Goal: Entertainment & Leisure: Consume media (video, audio)

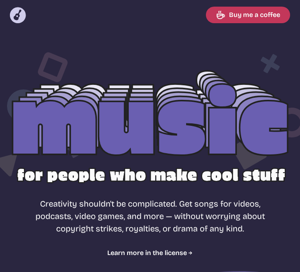
select select "dramatic"
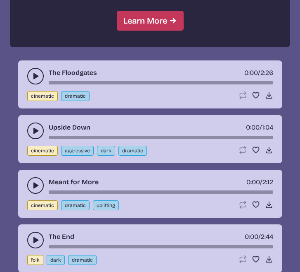
scroll to position [850, 0]
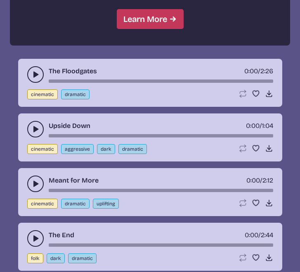
click at [30, 76] on button "play-pause toggle" at bounding box center [35, 74] width 17 height 17
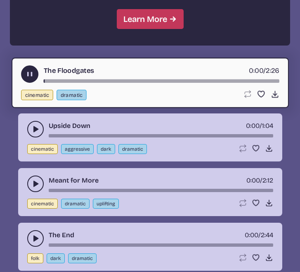
click at [29, 69] on button "play-pause toggle" at bounding box center [29, 73] width 17 height 17
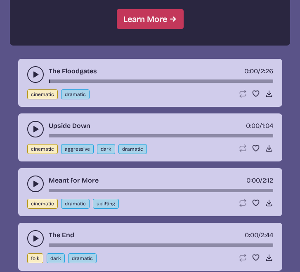
click at [30, 129] on button "play-pause toggle" at bounding box center [35, 129] width 17 height 17
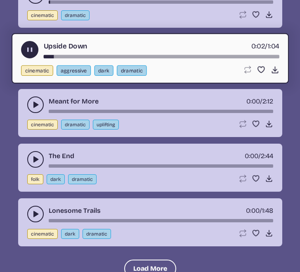
scroll to position [963, 0]
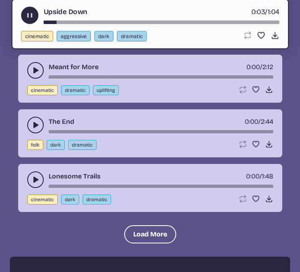
click at [34, 67] on icon "play-pause toggle" at bounding box center [35, 70] width 8 height 8
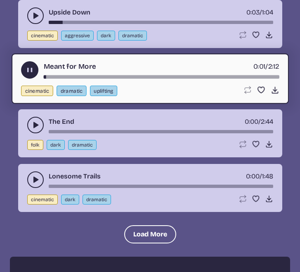
click at [33, 123] on use "play-pause toggle" at bounding box center [35, 125] width 8 height 8
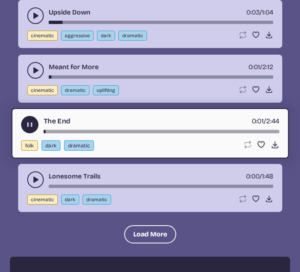
click at [33, 176] on icon "play-pause toggle" at bounding box center [35, 179] width 8 height 8
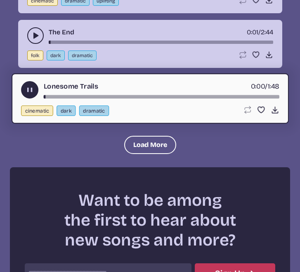
scroll to position [1061, 0]
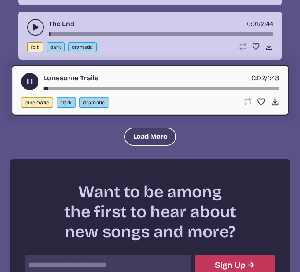
click at [142, 133] on button "Load More" at bounding box center [150, 136] width 52 height 18
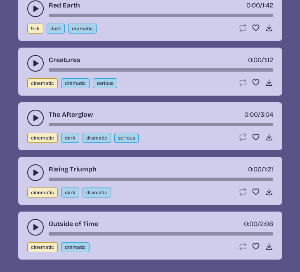
scroll to position [1202, 0]
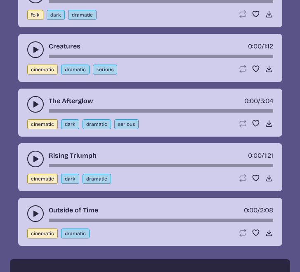
click at [36, 48] on use "play-pause toggle" at bounding box center [35, 49] width 8 height 8
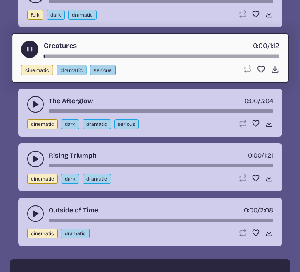
click at [39, 102] on icon "play-pause toggle" at bounding box center [35, 104] width 8 height 8
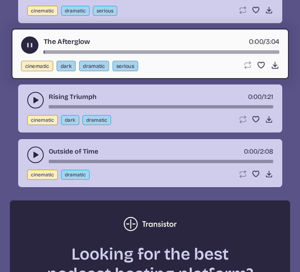
scroll to position [1261, 0]
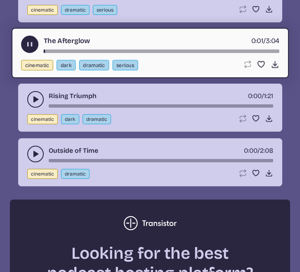
click at [34, 98] on use "play-pause toggle" at bounding box center [35, 99] width 8 height 8
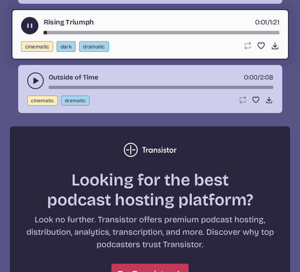
scroll to position [1335, 0]
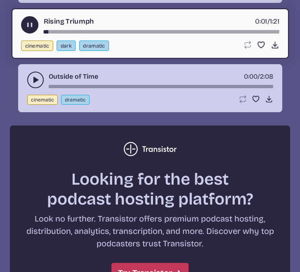
click at [37, 76] on icon "play-pause toggle" at bounding box center [35, 80] width 8 height 8
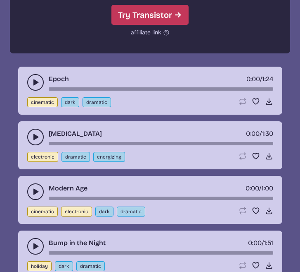
scroll to position [1600, 0]
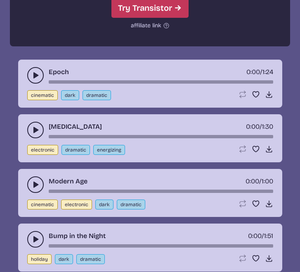
click at [32, 71] on button "play-pause toggle" at bounding box center [35, 75] width 17 height 17
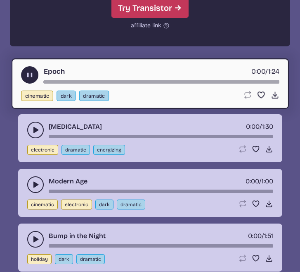
click at [32, 128] on icon "play-pause toggle" at bounding box center [35, 130] width 8 height 8
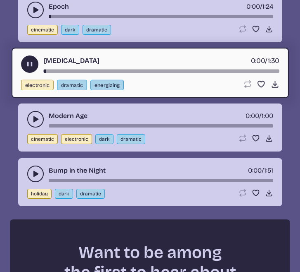
scroll to position [1668, 0]
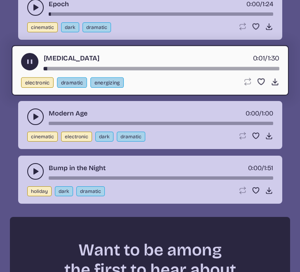
click at [32, 111] on button "play-pause toggle" at bounding box center [35, 116] width 17 height 17
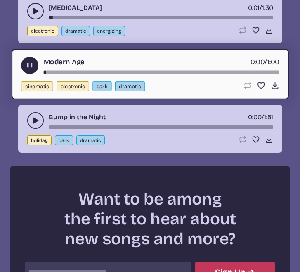
scroll to position [1736, 0]
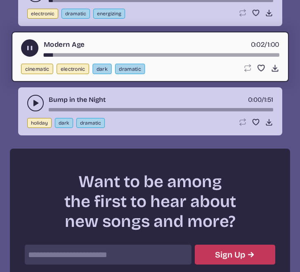
click at [35, 100] on icon "play-pause toggle" at bounding box center [35, 103] width 8 height 8
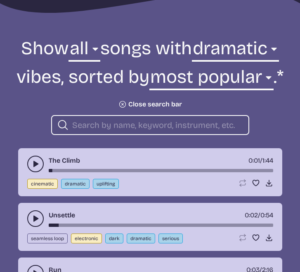
scroll to position [260, 0]
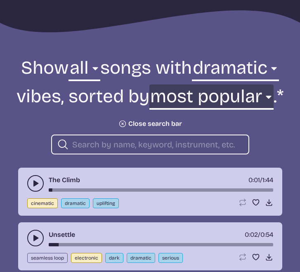
select select "newest"
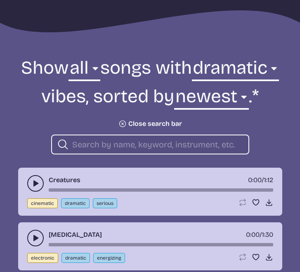
click at [33, 178] on button "play-pause toggle" at bounding box center [35, 183] width 17 height 17
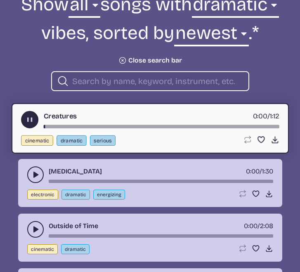
scroll to position [323, 0]
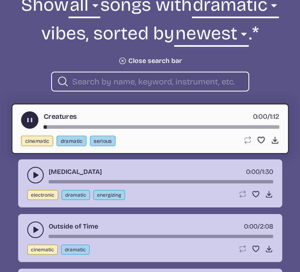
click at [37, 173] on icon "play-pause toggle" at bounding box center [35, 175] width 8 height 8
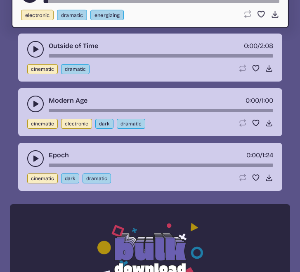
scroll to position [519, 0]
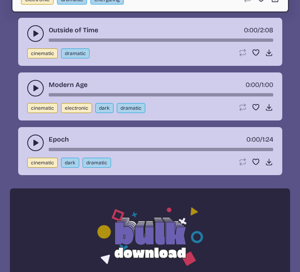
click at [34, 138] on button "play-pause toggle" at bounding box center [35, 142] width 17 height 17
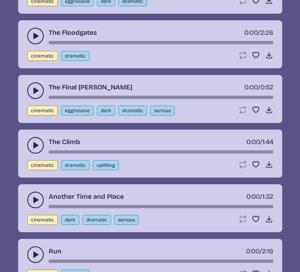
scroll to position [1161, 0]
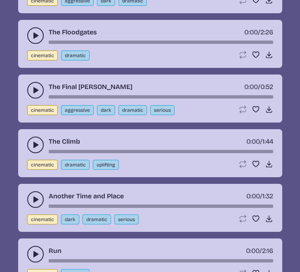
click at [33, 88] on use "play-pause toggle" at bounding box center [35, 90] width 8 height 8
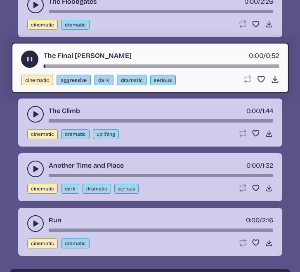
scroll to position [1194, 0]
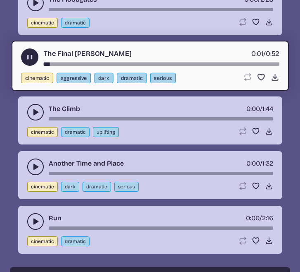
click at [32, 105] on button "play-pause toggle" at bounding box center [35, 112] width 17 height 17
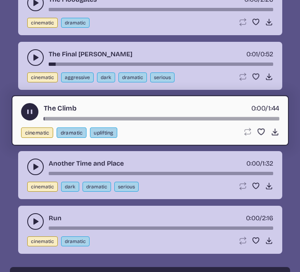
click at [33, 162] on button "play-pause toggle" at bounding box center [35, 166] width 17 height 17
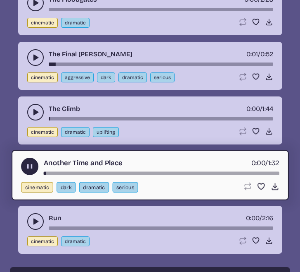
click at [36, 217] on button "play-pause toggle" at bounding box center [35, 221] width 17 height 17
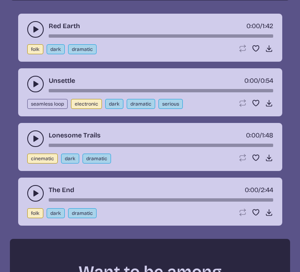
scroll to position [1647, 0]
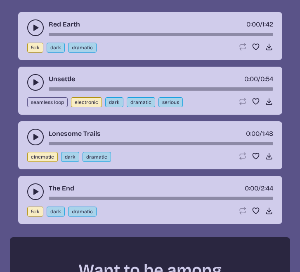
click at [32, 79] on icon "play-pause toggle" at bounding box center [35, 82] width 8 height 8
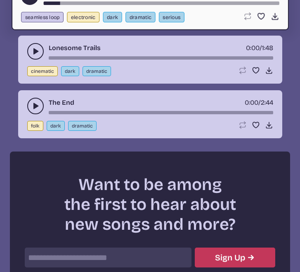
scroll to position [1735, 0]
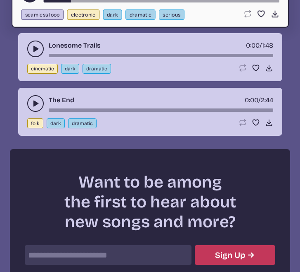
click at [36, 98] on button "play-pause toggle" at bounding box center [35, 103] width 17 height 17
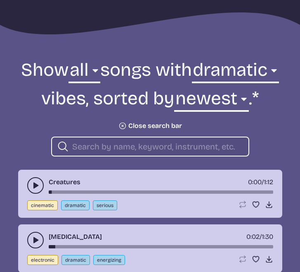
scroll to position [268, 0]
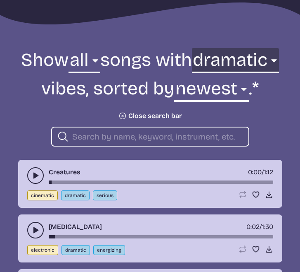
select select "energizing"
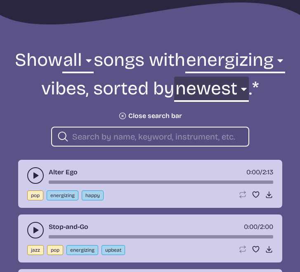
select select "most popular"
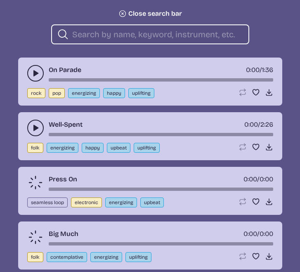
scroll to position [373, 0]
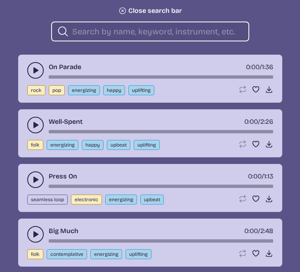
click at [34, 74] on use "play-pause toggle" at bounding box center [35, 70] width 8 height 8
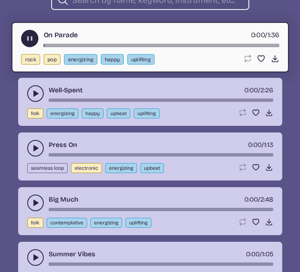
scroll to position [408, 0]
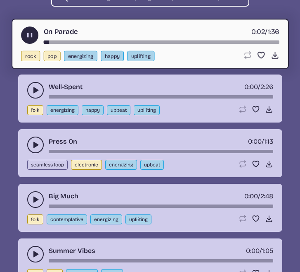
click at [37, 94] on use "play-pause toggle" at bounding box center [35, 90] width 8 height 8
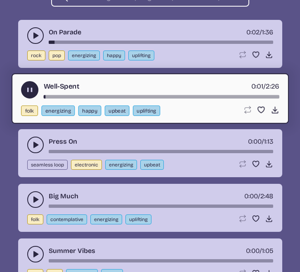
click at [34, 153] on button "play-pause toggle" at bounding box center [35, 144] width 17 height 17
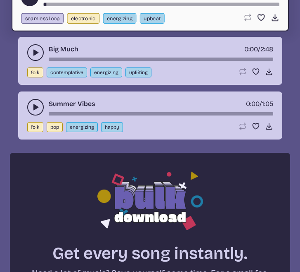
scroll to position [556, 0]
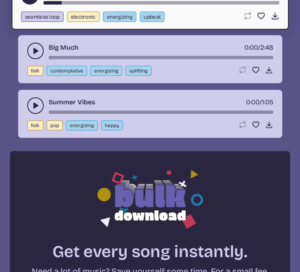
click at [36, 55] on icon "play-pause toggle" at bounding box center [35, 51] width 8 height 8
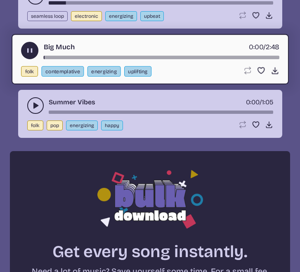
click at [33, 110] on icon "play-pause toggle" at bounding box center [35, 105] width 8 height 8
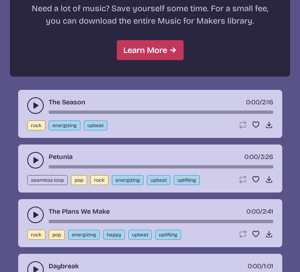
click at [33, 110] on icon "play-pause toggle" at bounding box center [35, 105] width 8 height 8
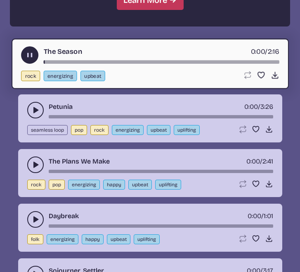
click at [33, 118] on button "play-pause toggle" at bounding box center [35, 110] width 17 height 17
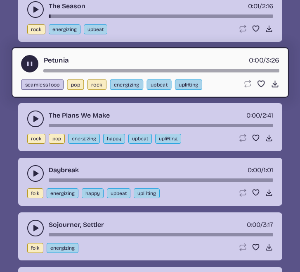
scroll to position [918, 0]
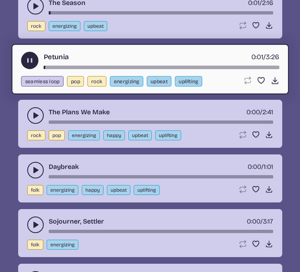
click at [32, 119] on icon "play-pause toggle" at bounding box center [35, 115] width 8 height 8
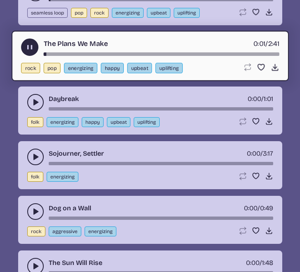
scroll to position [987, 0]
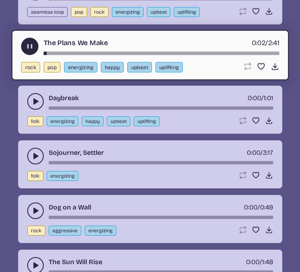
click at [34, 105] on use "play-pause toggle" at bounding box center [35, 101] width 8 height 8
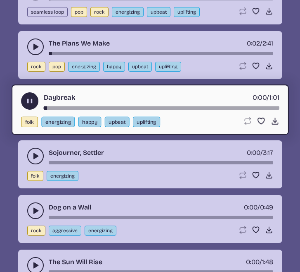
click at [36, 164] on button "play-pause toggle" at bounding box center [35, 156] width 17 height 17
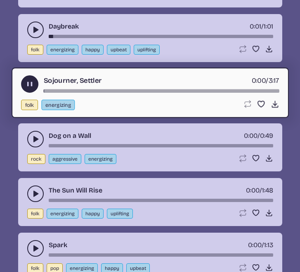
scroll to position [1059, 0]
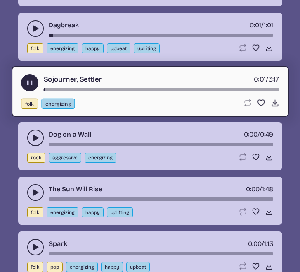
click at [37, 142] on icon "play-pause toggle" at bounding box center [35, 137] width 8 height 8
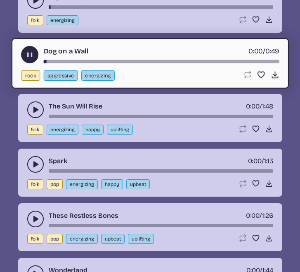
scroll to position [1144, 0]
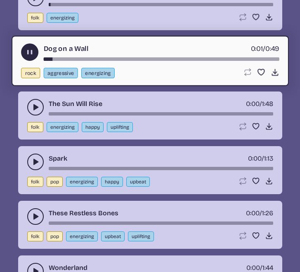
click at [31, 170] on button "play-pause toggle" at bounding box center [35, 161] width 17 height 17
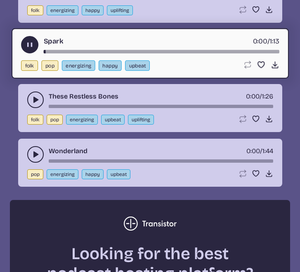
scroll to position [1265, 0]
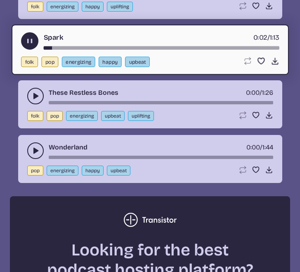
click at [33, 100] on use "play-pause toggle" at bounding box center [35, 96] width 8 height 8
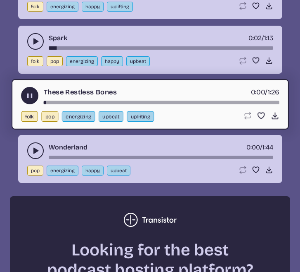
click at [35, 155] on use "play-pause toggle" at bounding box center [35, 150] width 8 height 8
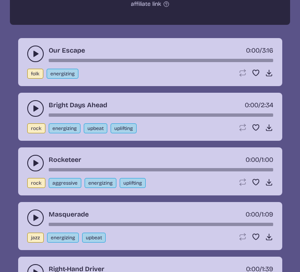
scroll to position [1646, 0]
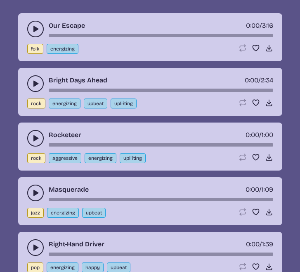
click at [37, 88] on icon "play-pause toggle" at bounding box center [35, 83] width 8 height 8
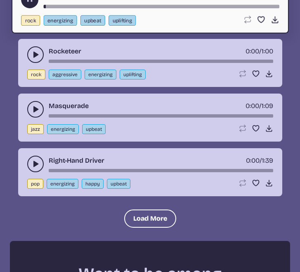
scroll to position [1733, 0]
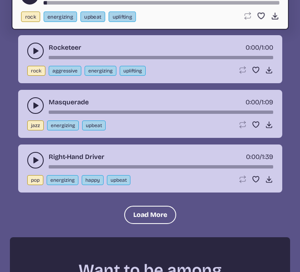
click at [31, 114] on button "play-pause toggle" at bounding box center [35, 105] width 17 height 17
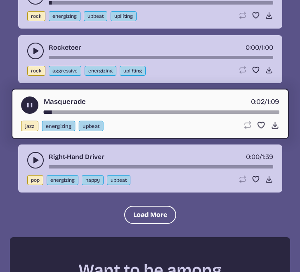
click at [36, 168] on button "play-pause toggle" at bounding box center [35, 160] width 17 height 17
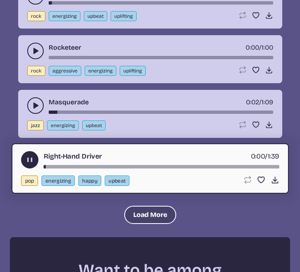
click at [149, 224] on button "Load More" at bounding box center [150, 214] width 52 height 18
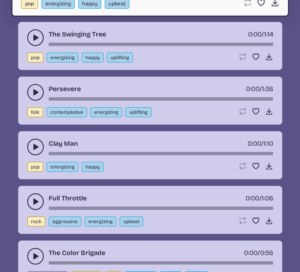
scroll to position [1914, 0]
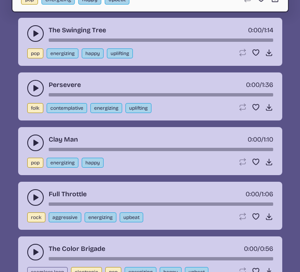
click at [36, 38] on icon "play-pause toggle" at bounding box center [35, 33] width 8 height 8
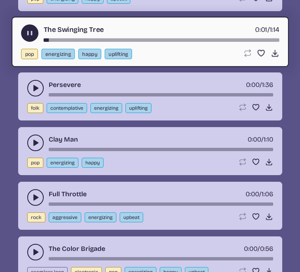
click at [32, 92] on icon "play-pause toggle" at bounding box center [35, 88] width 8 height 8
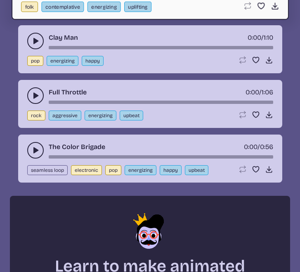
scroll to position [2023, 0]
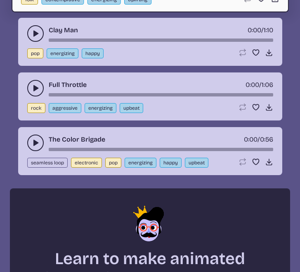
click at [33, 38] on icon "play-pause toggle" at bounding box center [35, 33] width 8 height 8
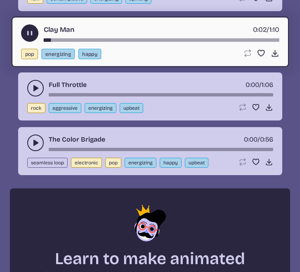
click at [35, 92] on icon "play-pause toggle" at bounding box center [35, 88] width 8 height 8
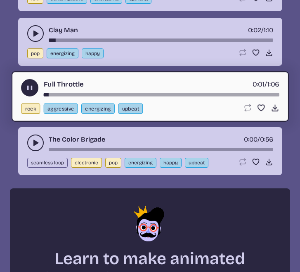
click at [31, 151] on button "play-pause toggle" at bounding box center [35, 142] width 17 height 17
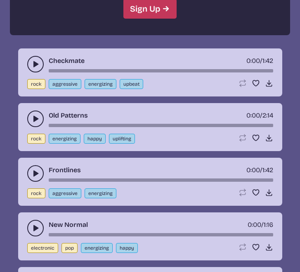
scroll to position [2355, 0]
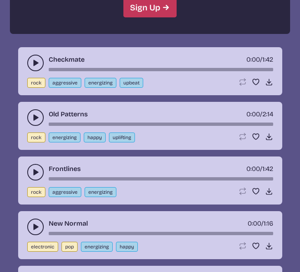
click at [36, 67] on icon "play-pause toggle" at bounding box center [35, 63] width 8 height 8
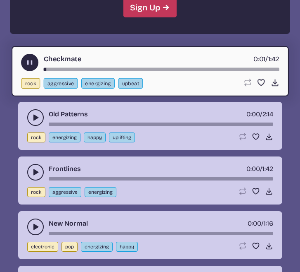
click at [39, 122] on icon "play-pause toggle" at bounding box center [35, 117] width 8 height 8
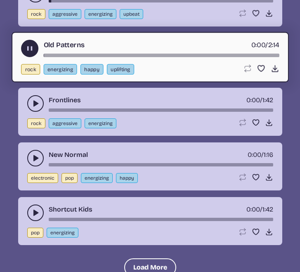
scroll to position [2426, 0]
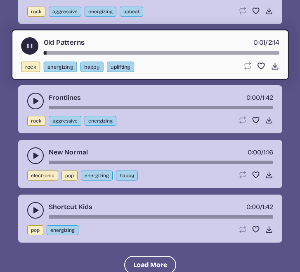
click at [31, 109] on button "play-pause toggle" at bounding box center [35, 101] width 17 height 17
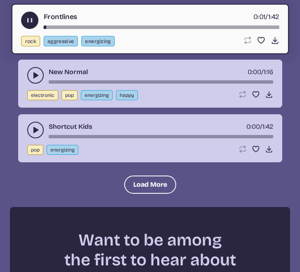
scroll to position [2507, 0]
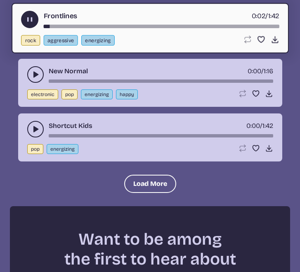
click at [31, 83] on button "play-pause toggle" at bounding box center [35, 74] width 17 height 17
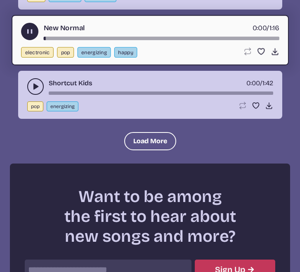
scroll to position [2550, 0]
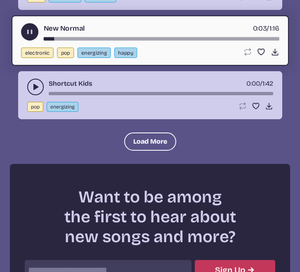
click at [35, 91] on use "play-pause toggle" at bounding box center [35, 87] width 8 height 8
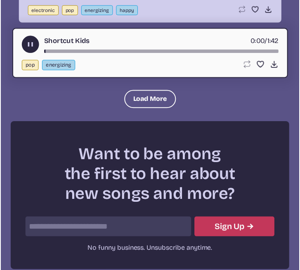
scroll to position [2592, 0]
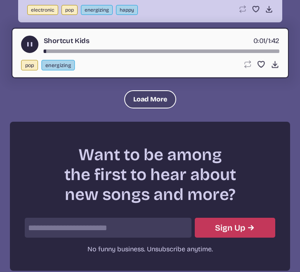
click at [140, 108] on button "Load More" at bounding box center [150, 99] width 52 height 18
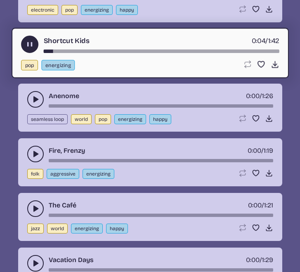
click at [30, 107] on button "play-pause toggle" at bounding box center [35, 99] width 17 height 17
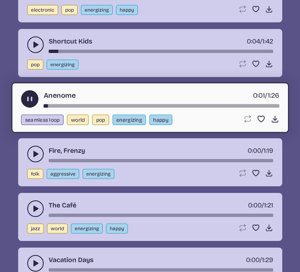
click at [35, 158] on use "play-pause toggle" at bounding box center [35, 154] width 8 height 8
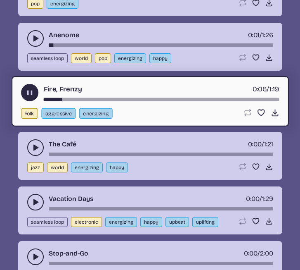
scroll to position [2658, 0]
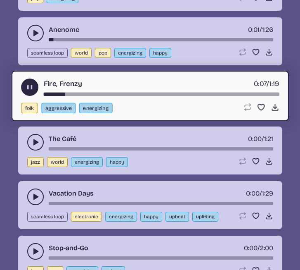
click at [31, 150] on button "play-pause toggle" at bounding box center [35, 142] width 17 height 17
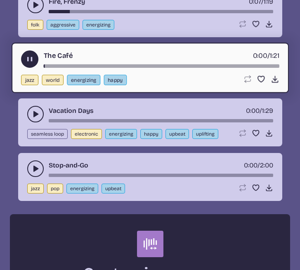
scroll to position [2746, 0]
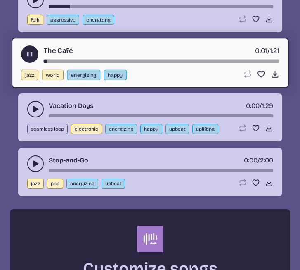
click at [35, 117] on button "play-pause toggle" at bounding box center [35, 109] width 17 height 17
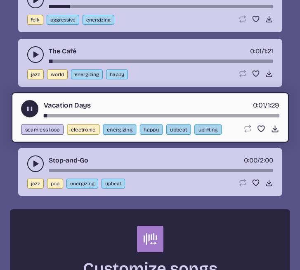
click at [33, 168] on icon "play-pause toggle" at bounding box center [35, 164] width 8 height 8
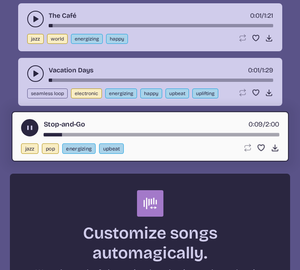
scroll to position [2790, 0]
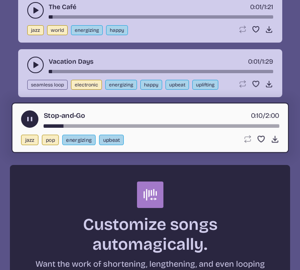
click at [30, 124] on icon "play-pause toggle" at bounding box center [29, 119] width 9 height 9
